Goal: Check status: Check status

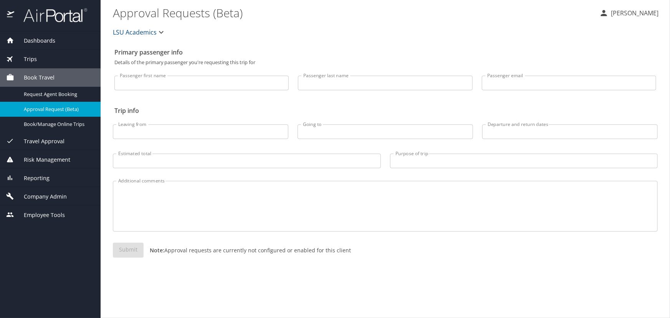
click at [27, 54] on div "Trips" at bounding box center [50, 59] width 101 height 18
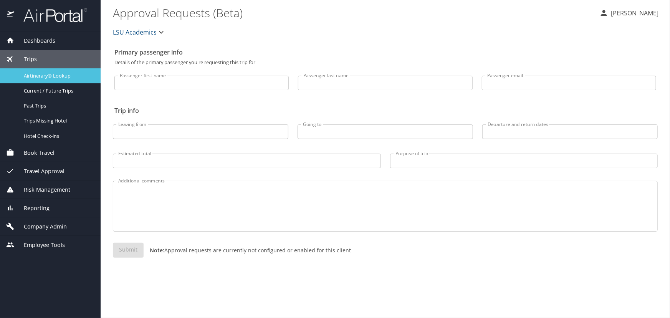
click at [40, 73] on span "Airtinerary® Lookup" at bounding box center [58, 75] width 68 height 7
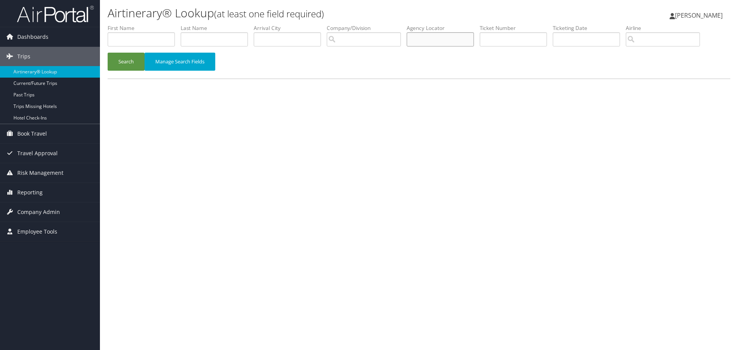
click at [460, 43] on input "text" at bounding box center [440, 39] width 67 height 14
type input "cplp91"
click at [108, 53] on button "Search" at bounding box center [126, 62] width 37 height 18
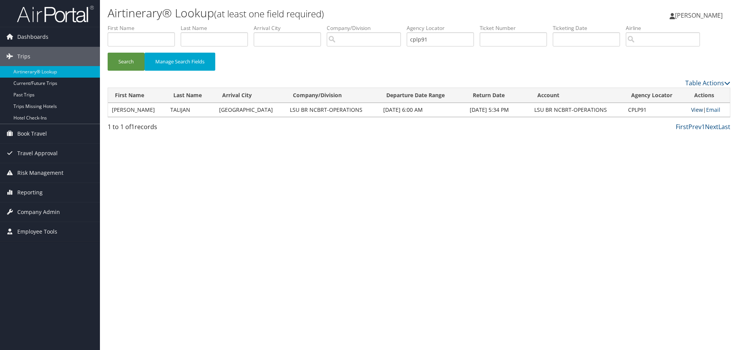
click at [692, 111] on link "View" at bounding box center [697, 109] width 12 height 7
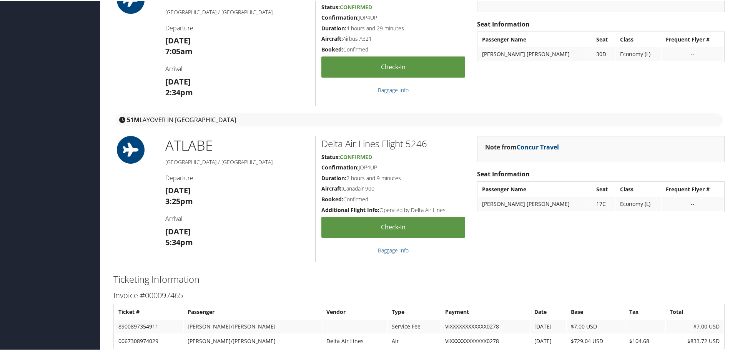
scroll to position [775, 0]
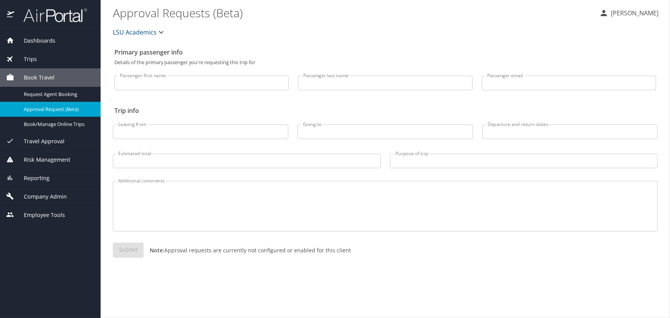
click at [60, 63] on div "Trips" at bounding box center [50, 59] width 101 height 18
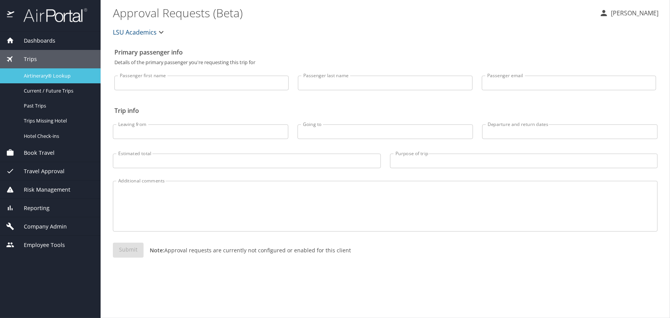
click at [40, 76] on span "Airtinerary® Lookup" at bounding box center [58, 75] width 68 height 7
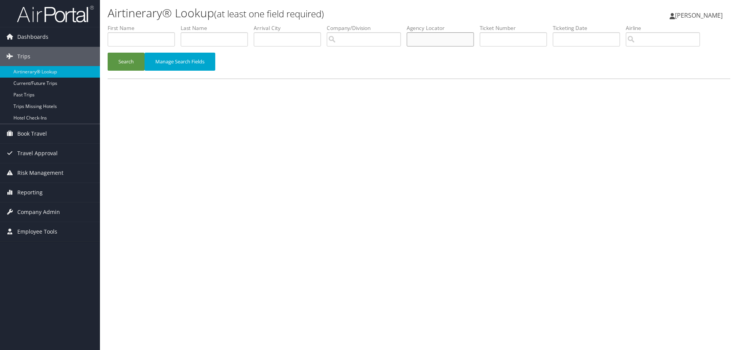
click at [465, 43] on input "text" at bounding box center [440, 39] width 67 height 14
type input "cnlv7b"
click at [108, 53] on button "Search" at bounding box center [126, 62] width 37 height 18
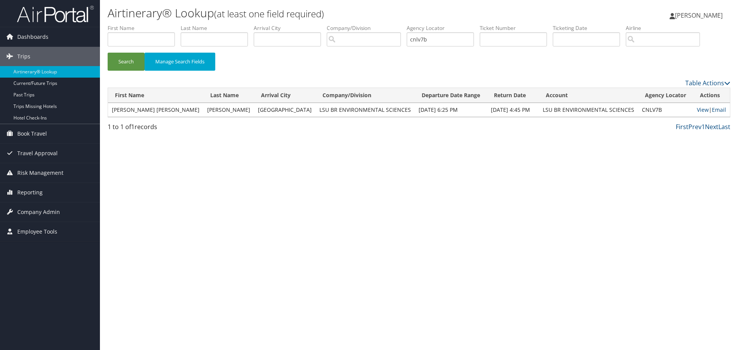
click at [693, 111] on td "View | Email" at bounding box center [711, 110] width 37 height 14
click at [697, 110] on link "View" at bounding box center [703, 109] width 12 height 7
drag, startPoint x: 439, startPoint y: 39, endPoint x: 360, endPoint y: 39, distance: 78.4
click at [365, 24] on ul "First Name Last Name Departure City Arrival City Company/Division Airport/City …" at bounding box center [419, 24] width 622 height 0
click at [515, 35] on input "text" at bounding box center [513, 39] width 67 height 14
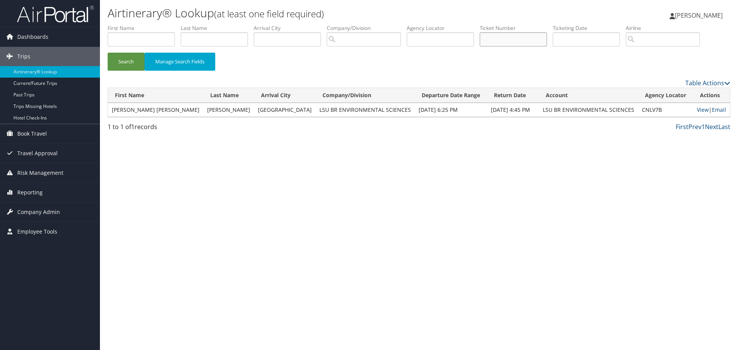
paste input "Ticket Number 5267231162600"
click at [108, 53] on button "Search" at bounding box center [126, 62] width 37 height 18
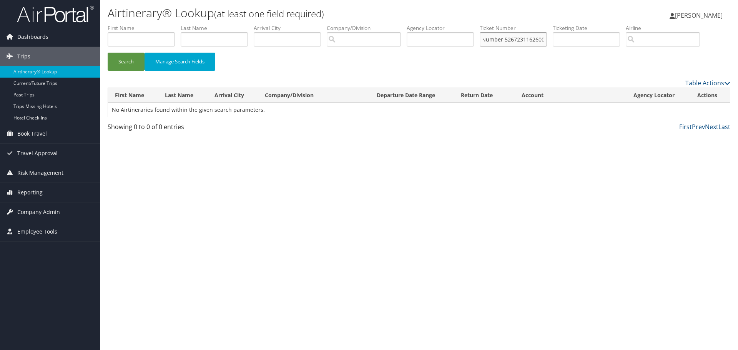
scroll to position [0, 0]
drag, startPoint x: 509, startPoint y: 40, endPoint x: 382, endPoint y: 42, distance: 127.2
click at [383, 24] on ul "First Name Last Name Departure City Arrival City Company/Division Airport/City …" at bounding box center [419, 24] width 622 height 0
click at [108, 53] on button "Search" at bounding box center [126, 62] width 37 height 18
click at [488, 41] on input "5267231162600" at bounding box center [513, 39] width 67 height 14
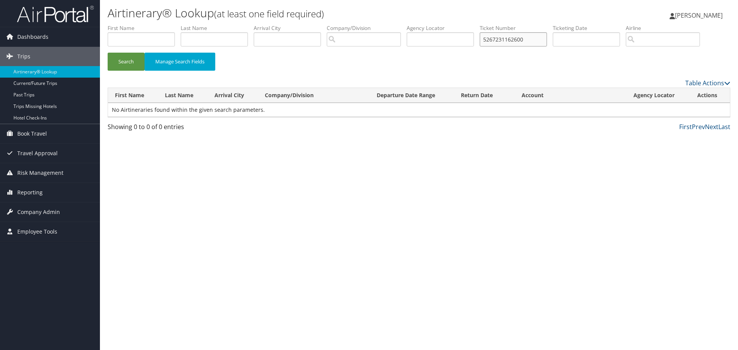
click at [490, 41] on input "5267231162600" at bounding box center [513, 39] width 67 height 14
type input "5267231162600"
click at [108, 53] on button "Search" at bounding box center [126, 62] width 37 height 18
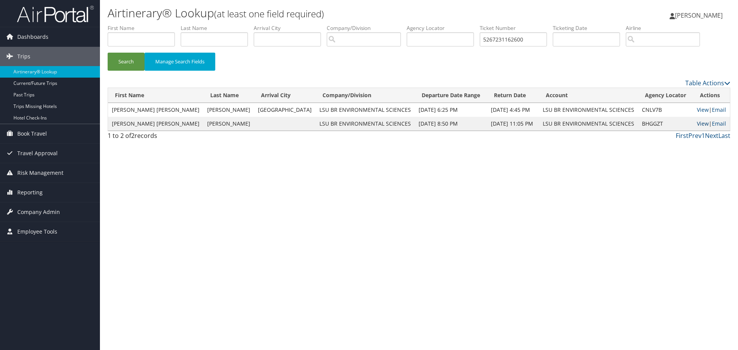
click at [698, 126] on link "View" at bounding box center [703, 123] width 12 height 7
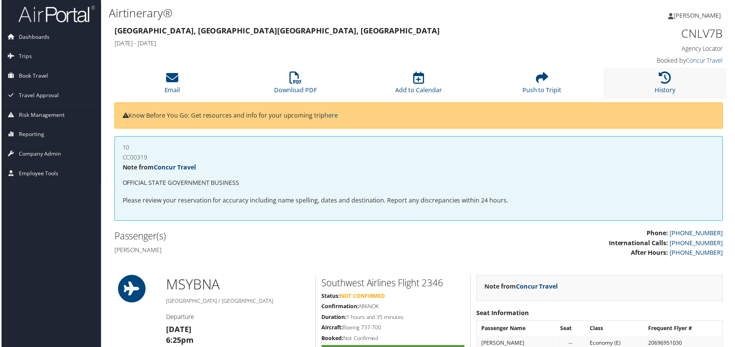
click at [667, 85] on li "History" at bounding box center [666, 83] width 124 height 31
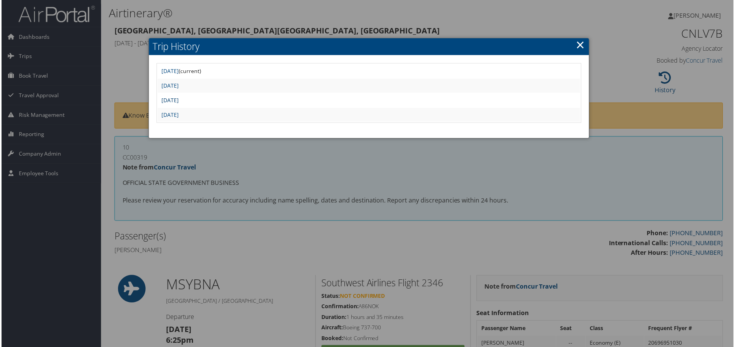
click at [178, 101] on link "Thu Jun 26 10:51:07 MDT 2025" at bounding box center [169, 100] width 17 height 7
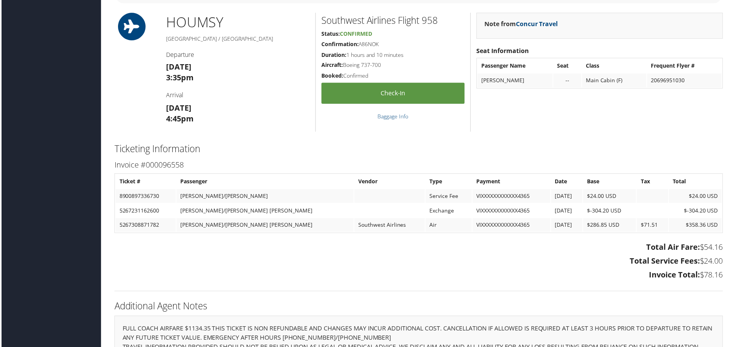
scroll to position [833, 0]
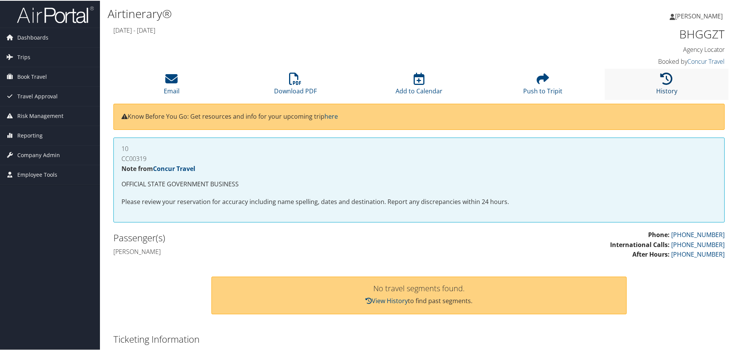
click at [656, 91] on link "History" at bounding box center [666, 85] width 21 height 18
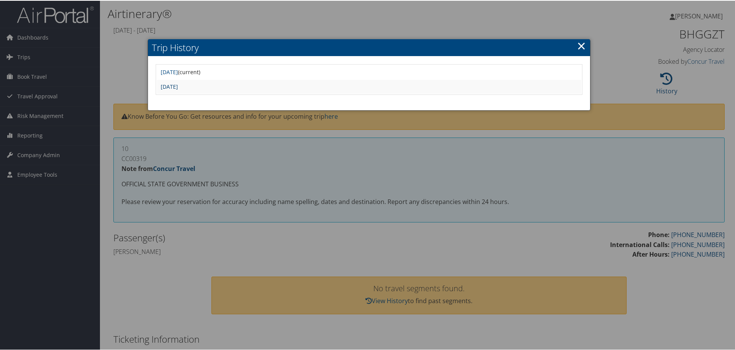
click at [178, 86] on link "Sat Feb 22 19:24:13 MST 2025" at bounding box center [169, 85] width 17 height 7
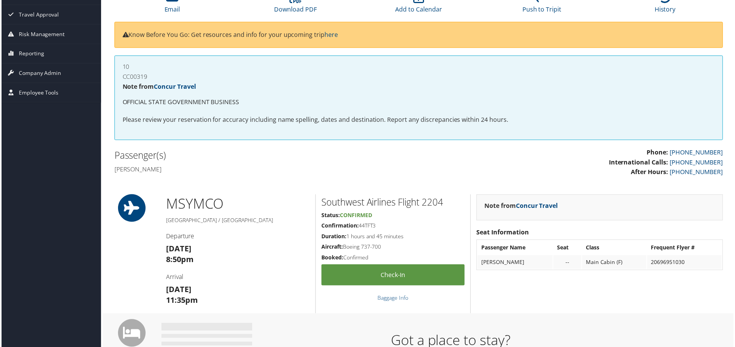
scroll to position [45, 0]
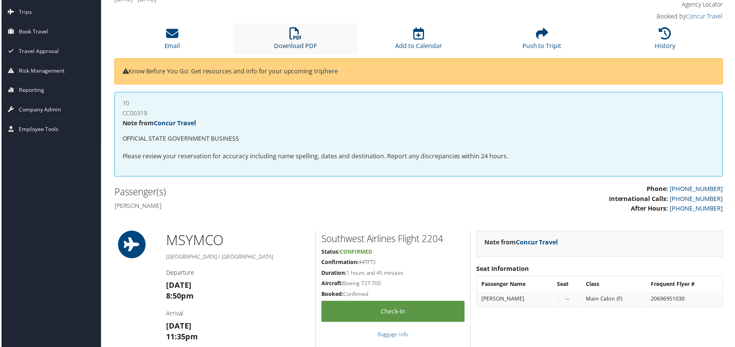
click at [292, 35] on icon at bounding box center [295, 33] width 12 height 12
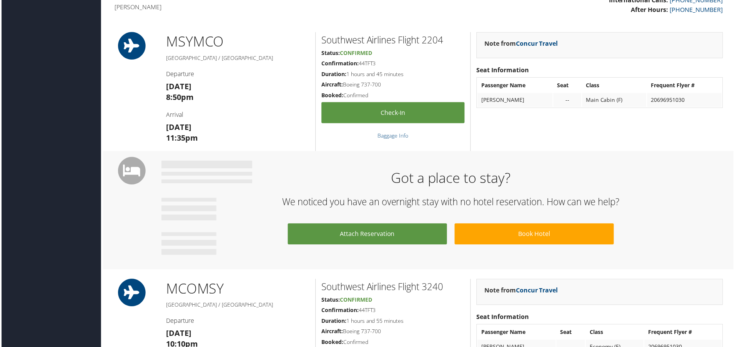
scroll to position [231, 0]
